Goal: Task Accomplishment & Management: Use online tool/utility

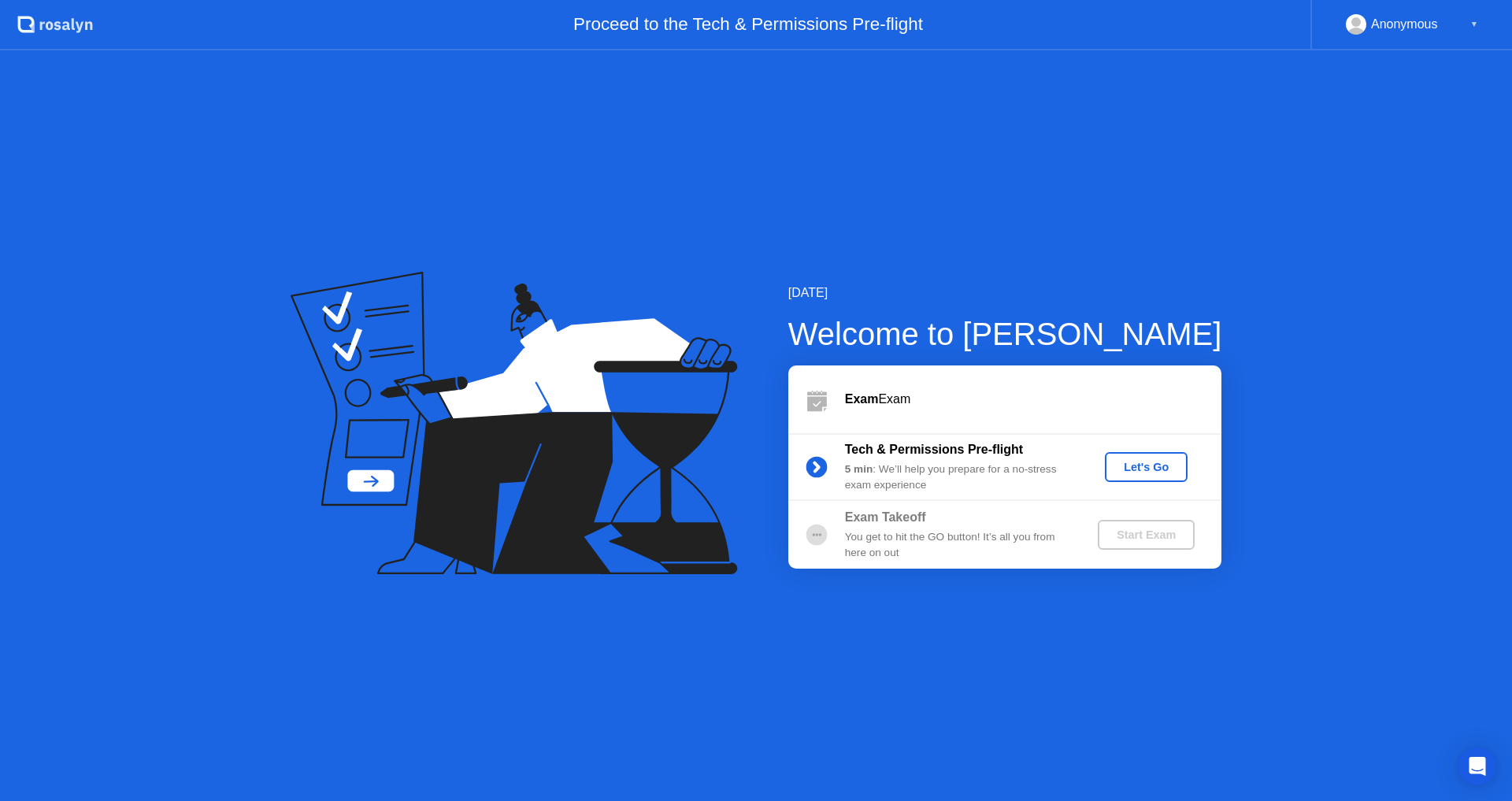
click at [1135, 474] on div "Let's Go" at bounding box center [1146, 466] width 70 height 12
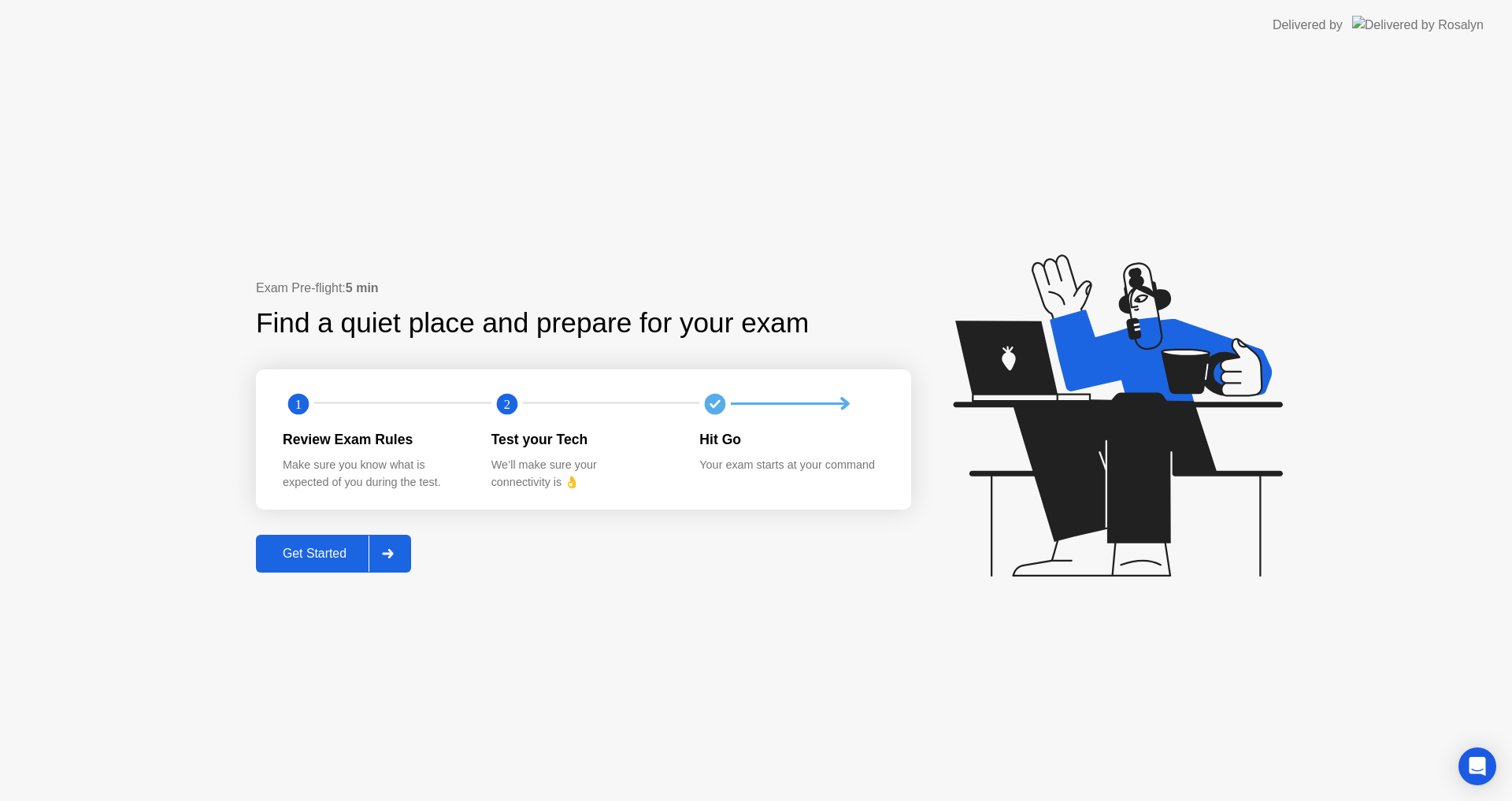
click at [300, 561] on div "Get Started" at bounding box center [314, 554] width 108 height 14
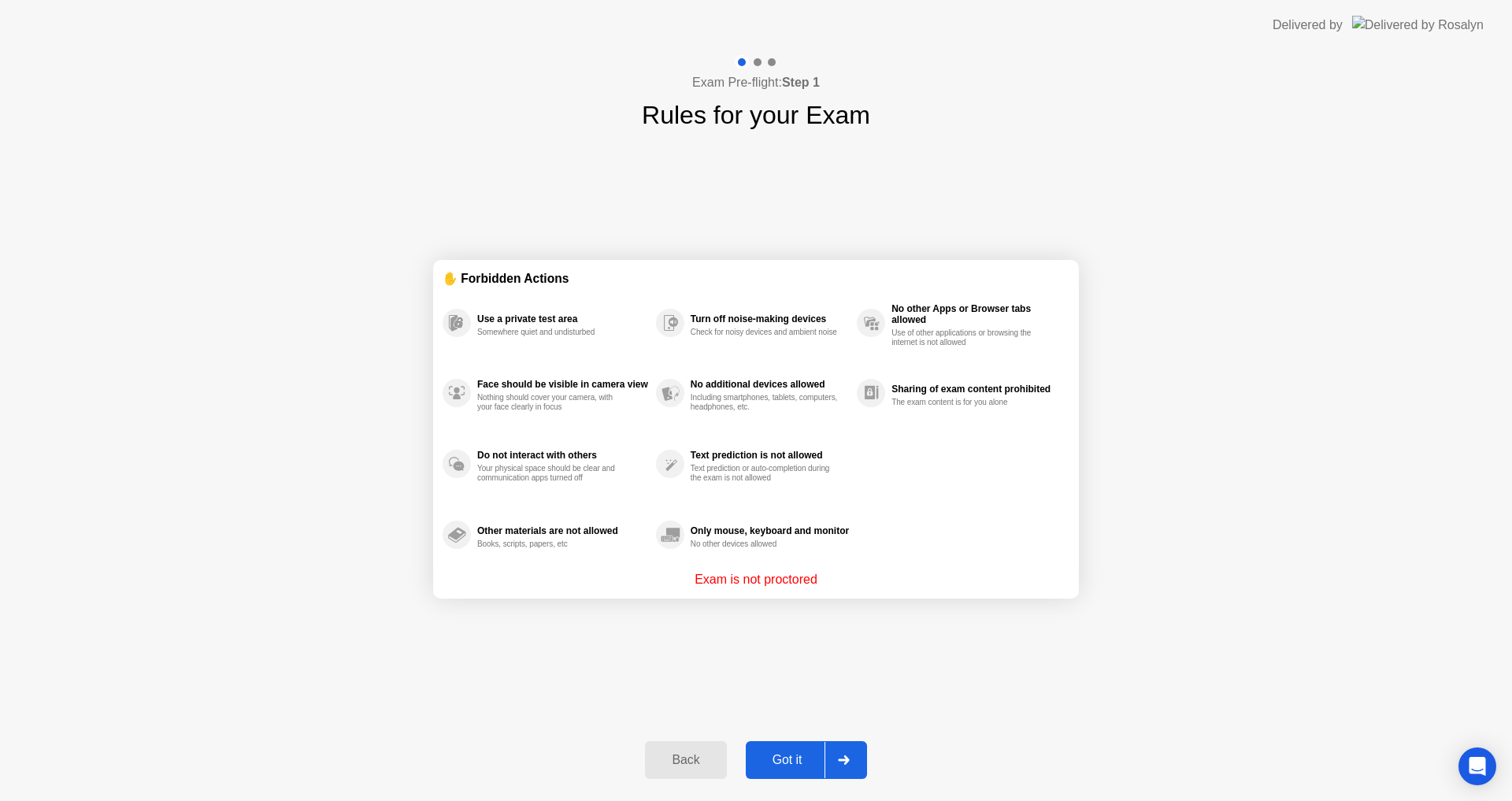
click at [765, 749] on button "Got it" at bounding box center [806, 761] width 121 height 38
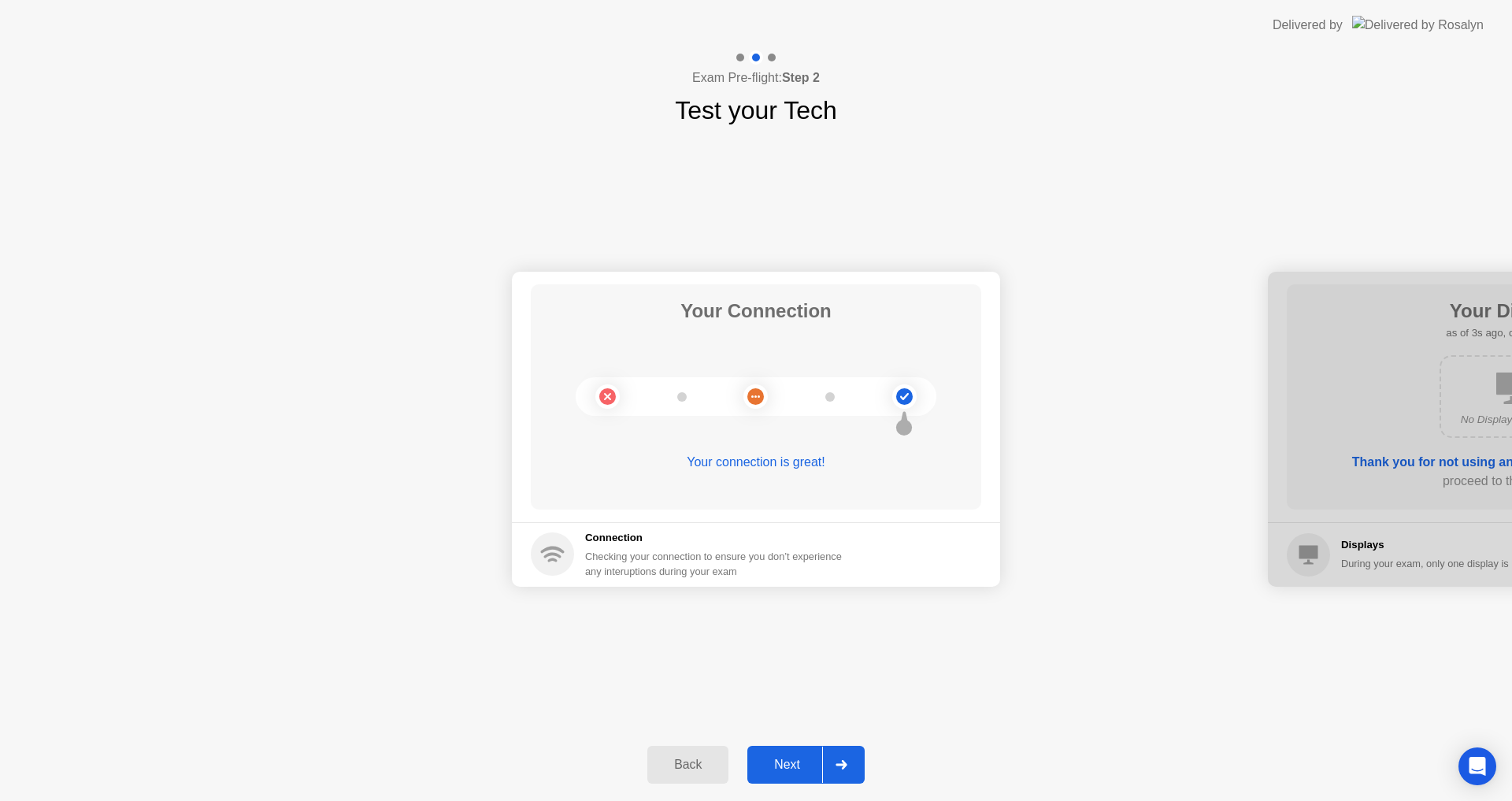
click at [796, 772] on div "Next" at bounding box center [787, 764] width 70 height 14
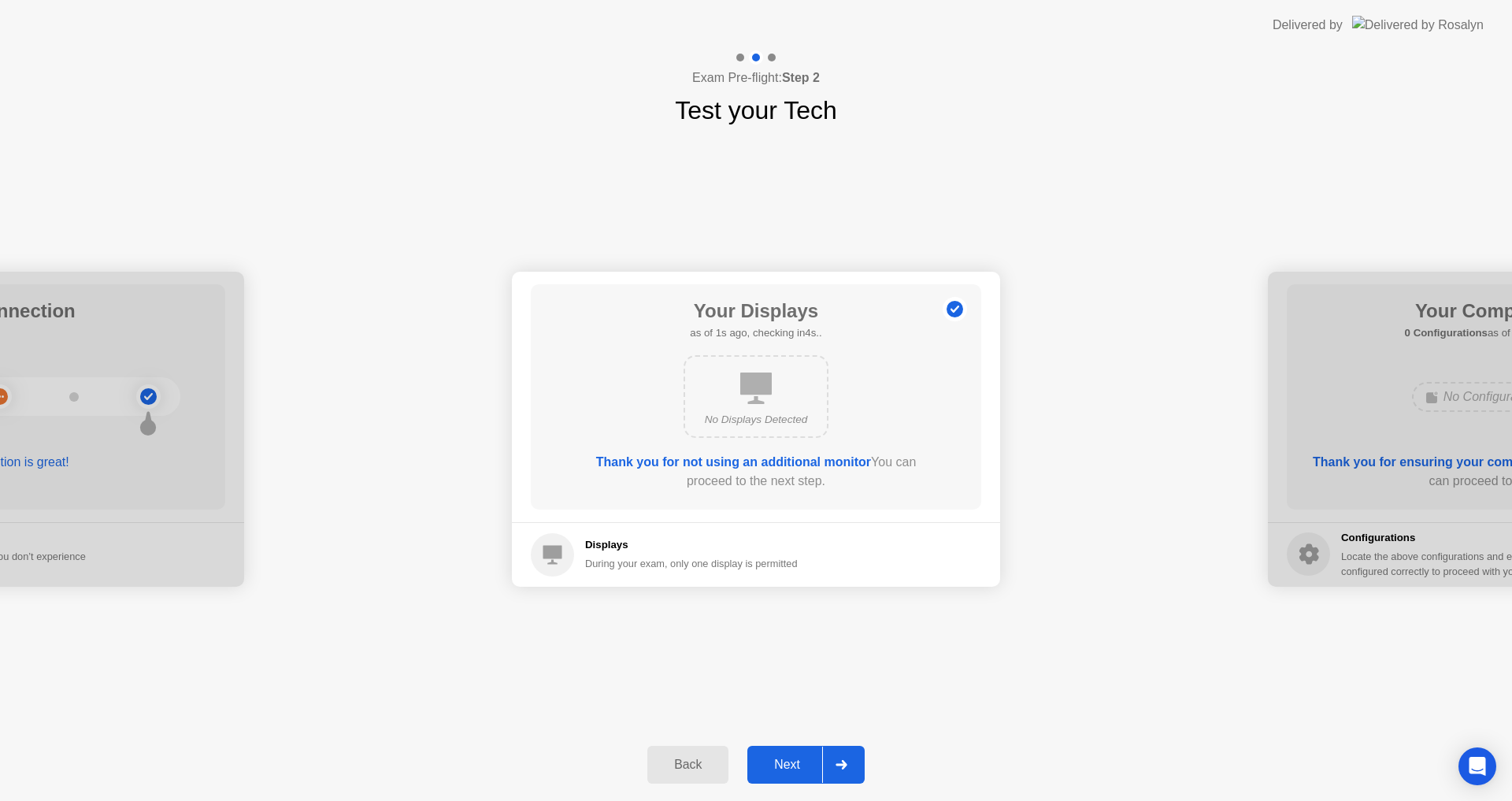
click at [797, 767] on div "Next" at bounding box center [787, 764] width 70 height 14
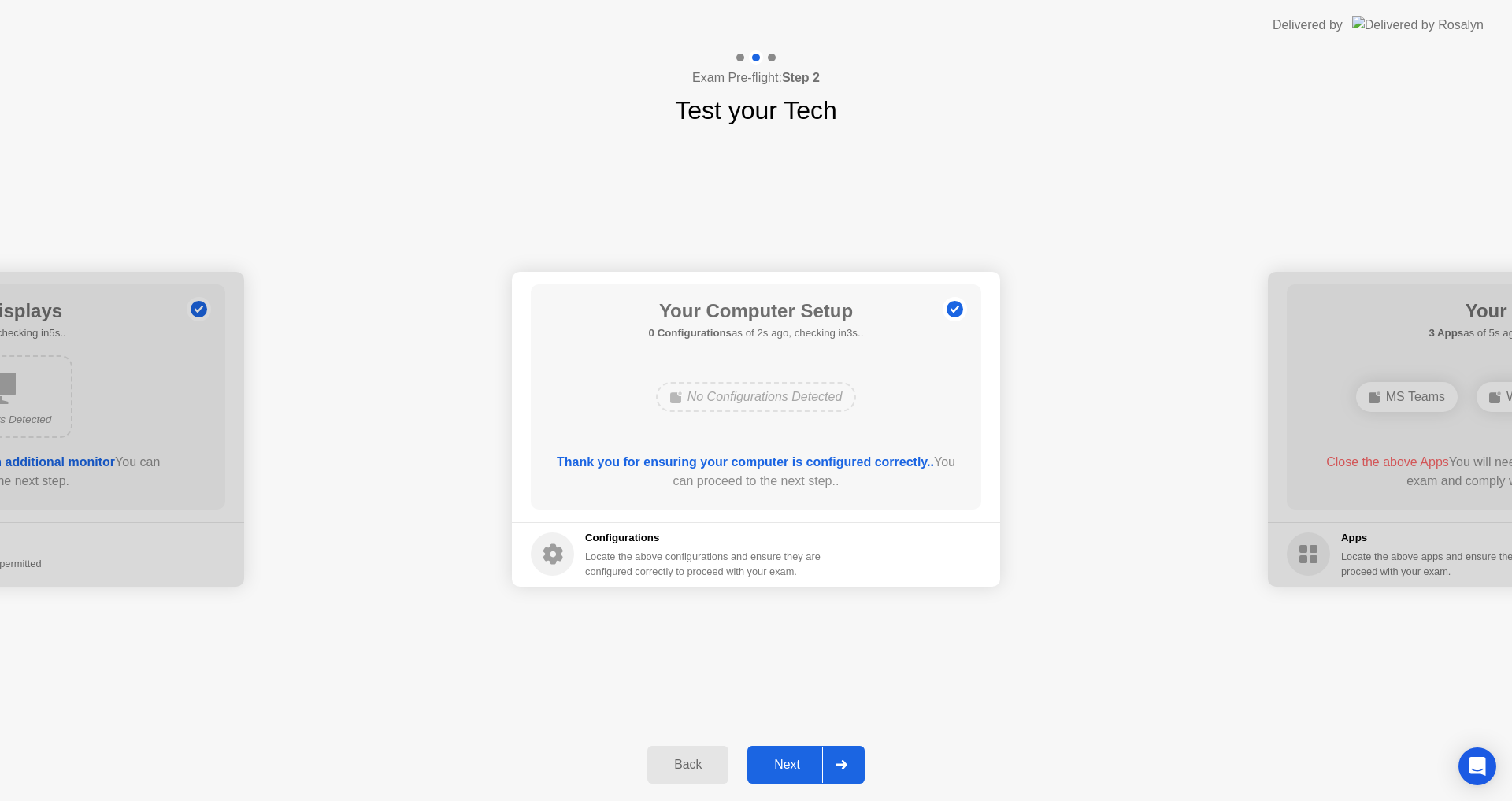
click at [797, 767] on div "Next" at bounding box center [787, 764] width 70 height 14
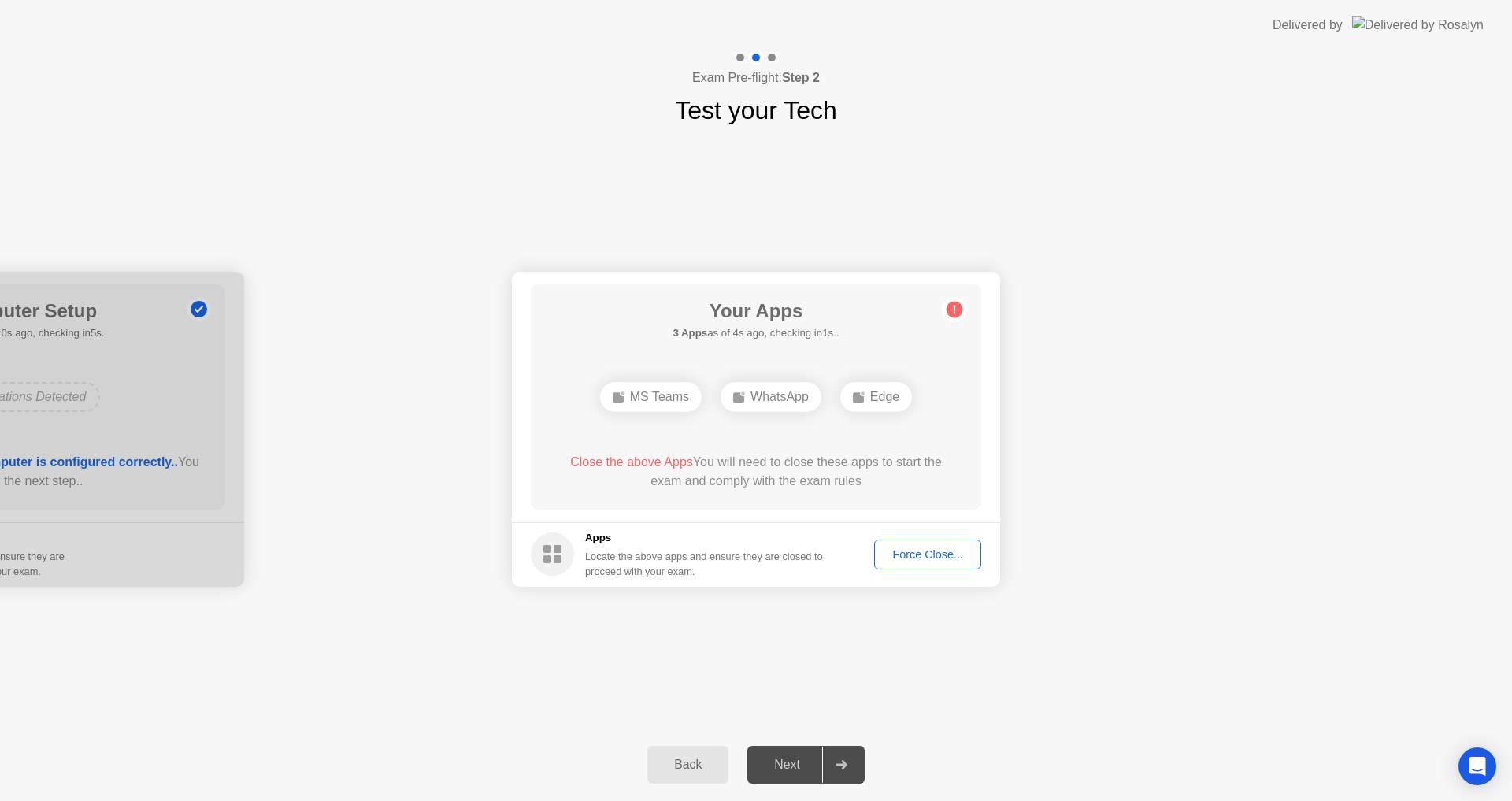
click at [912, 548] on div "Force Close..." at bounding box center [927, 554] width 96 height 12
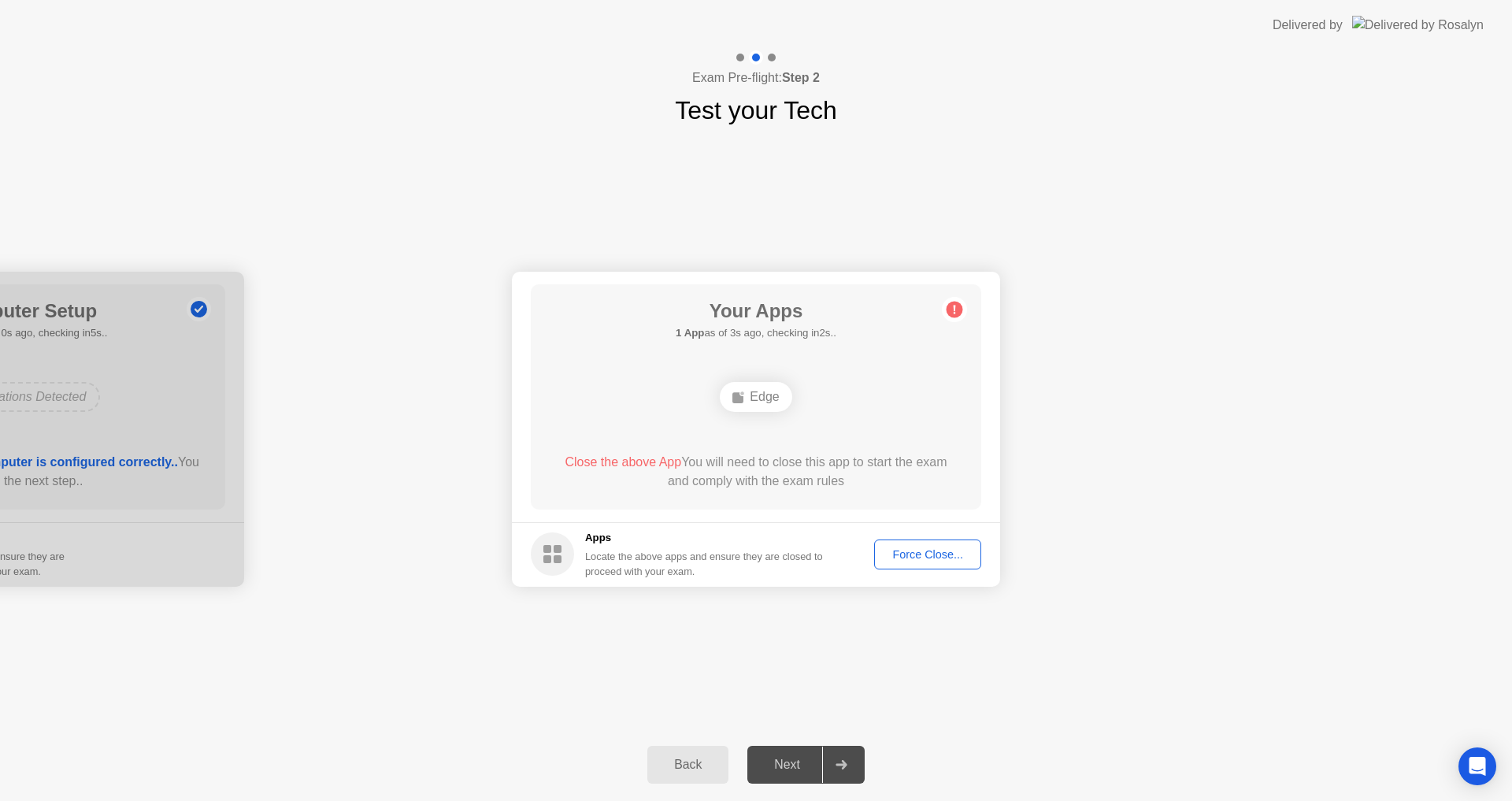
click at [898, 552] on div "Force Close..." at bounding box center [927, 554] width 96 height 12
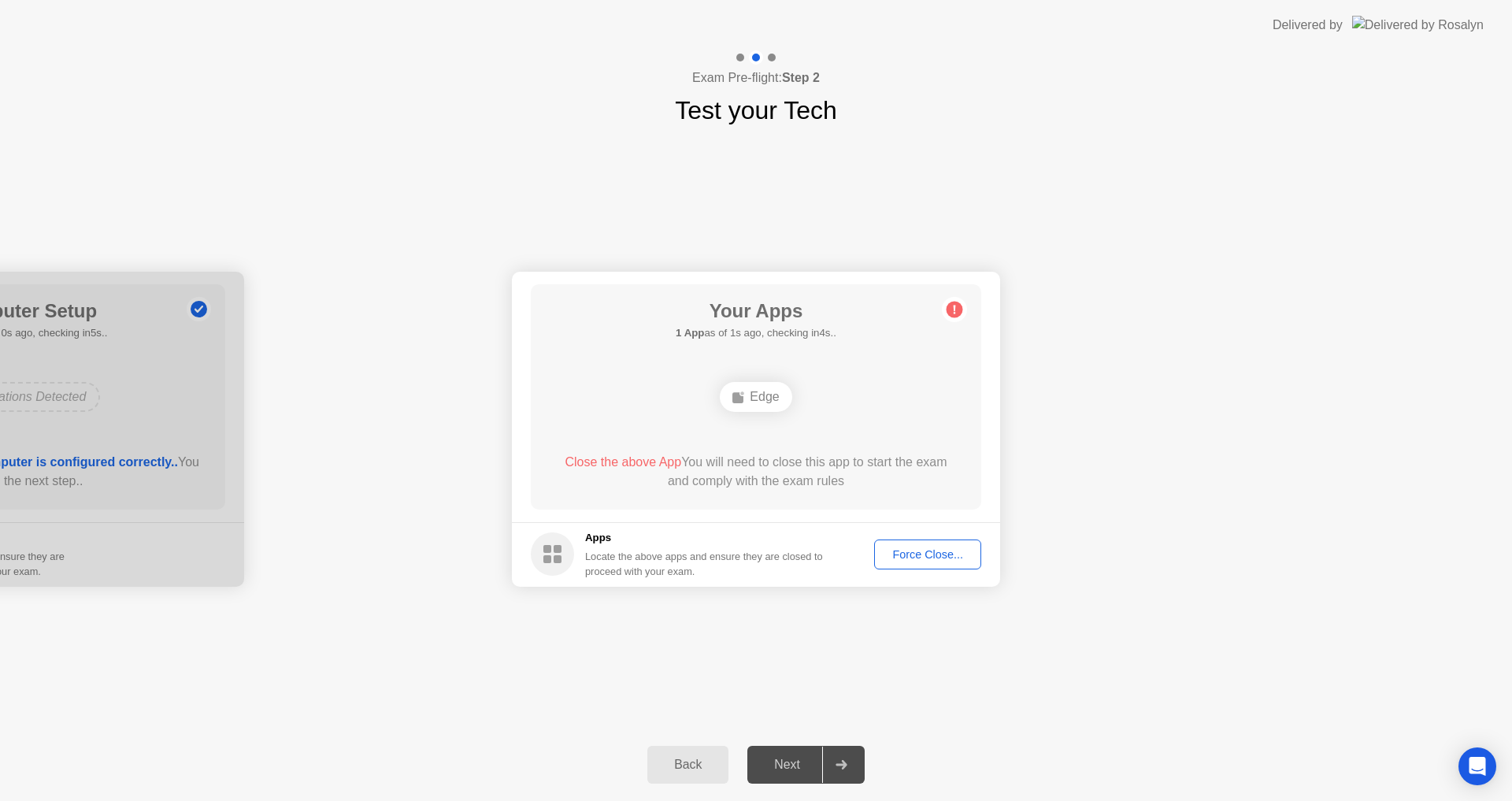
click at [867, 681] on div "Your Connection Your connection is great! Connection Checking your connection t…" at bounding box center [756, 429] width 1512 height 600
click at [951, 317] on circle at bounding box center [955, 309] width 17 height 17
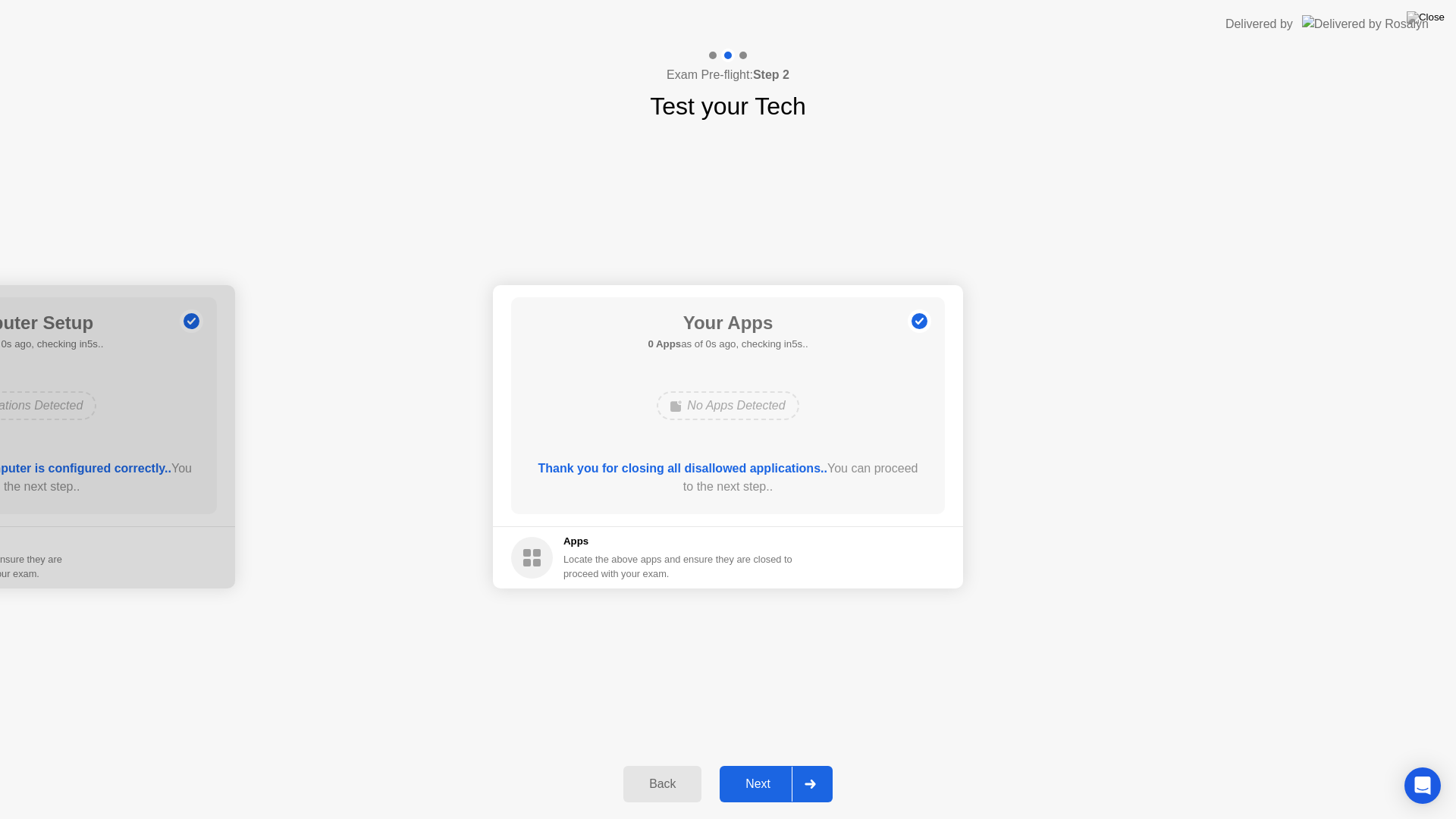
click at [854, 410] on div "No Apps Detected" at bounding box center [728, 405] width 347 height 41
click at [760, 770] on div "Next" at bounding box center [757, 784] width 68 height 14
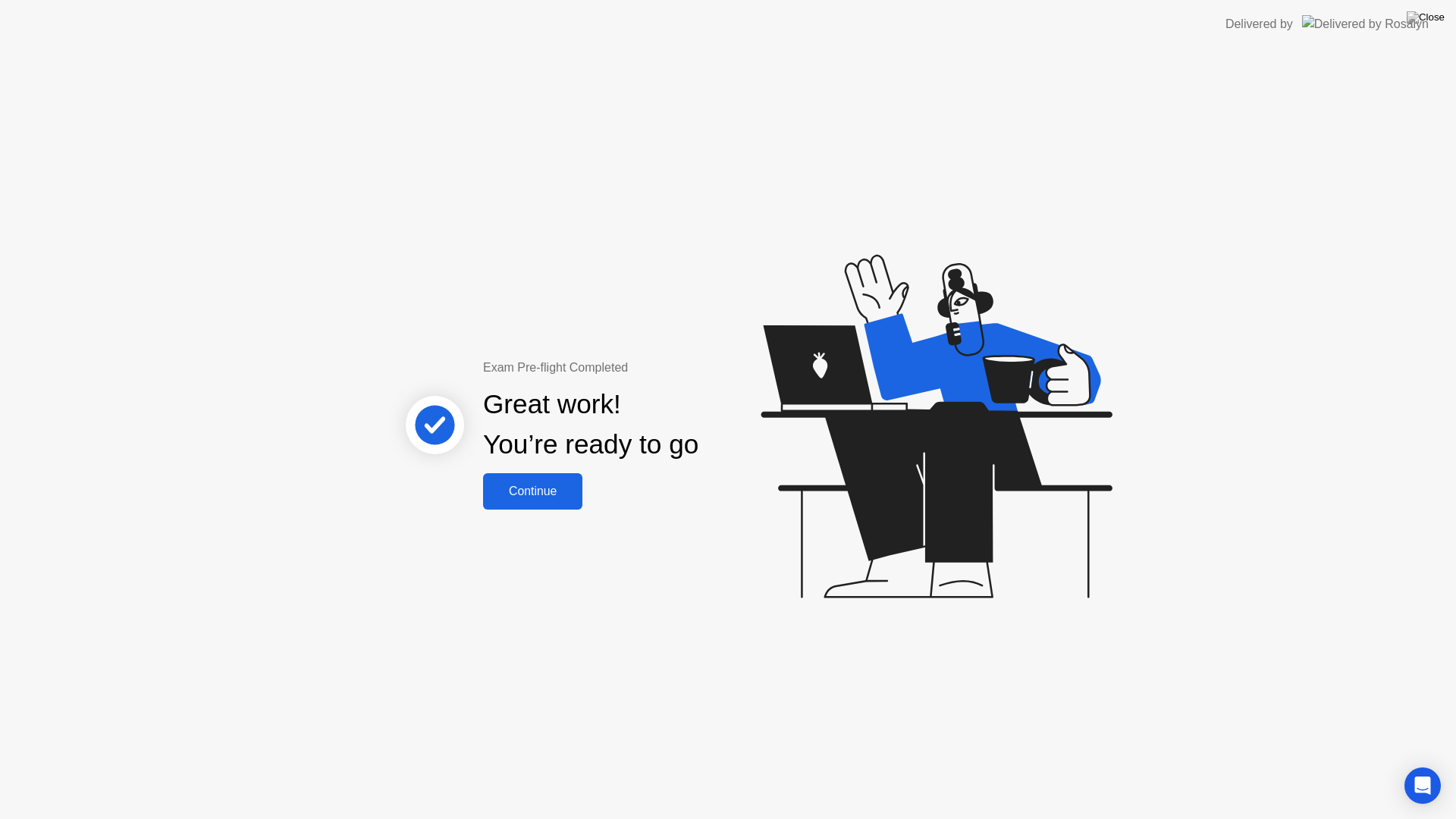
click at [566, 490] on div "Continue" at bounding box center [533, 490] width 90 height 14
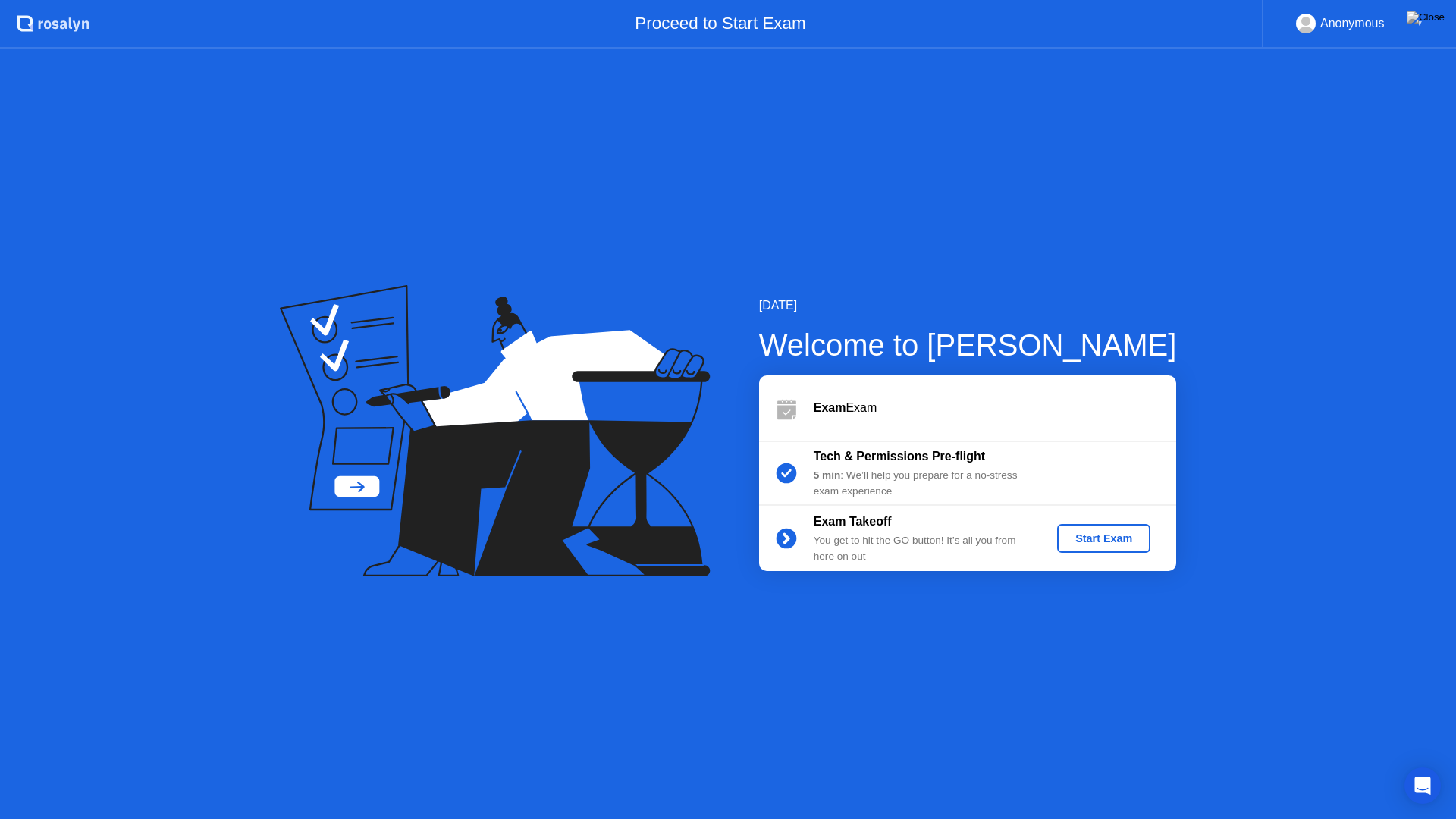
click at [1117, 543] on div "Start Exam" at bounding box center [1104, 538] width 81 height 12
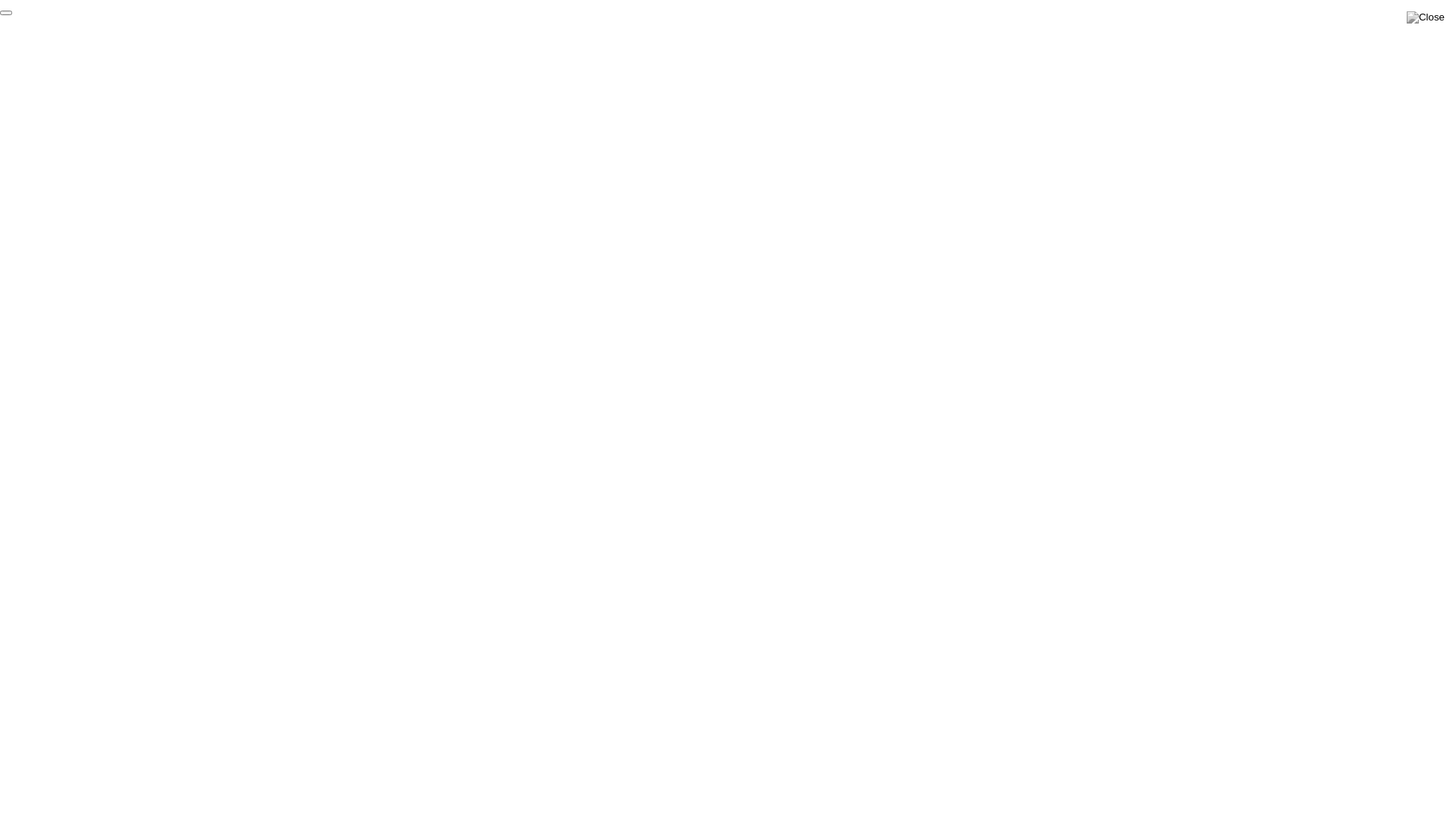
click div "End Proctoring Session"
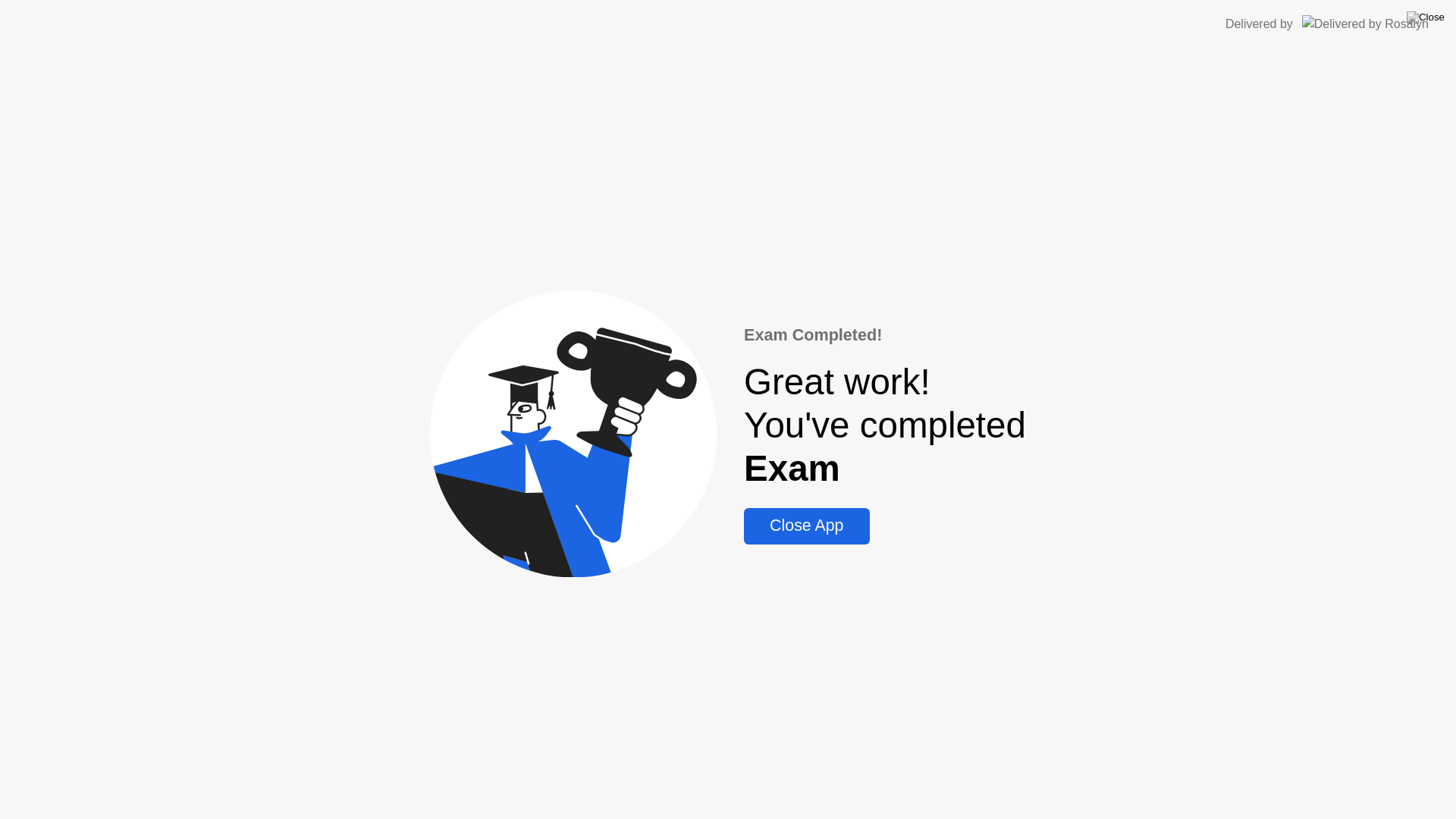
click at [815, 532] on div "Close App" at bounding box center [806, 526] width 116 height 19
